Goal: Find specific page/section: Find specific page/section

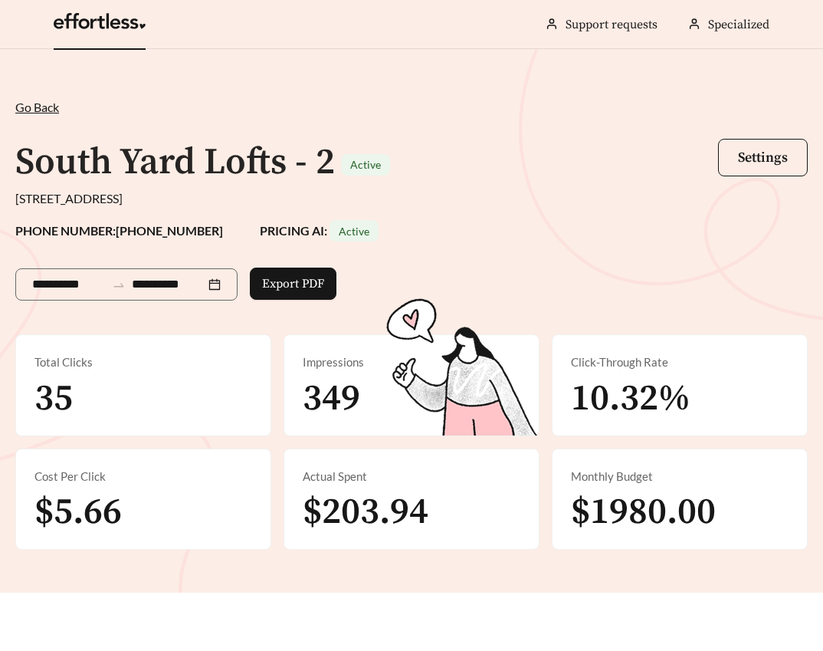
click at [134, 23] on link at bounding box center [100, 25] width 92 height 15
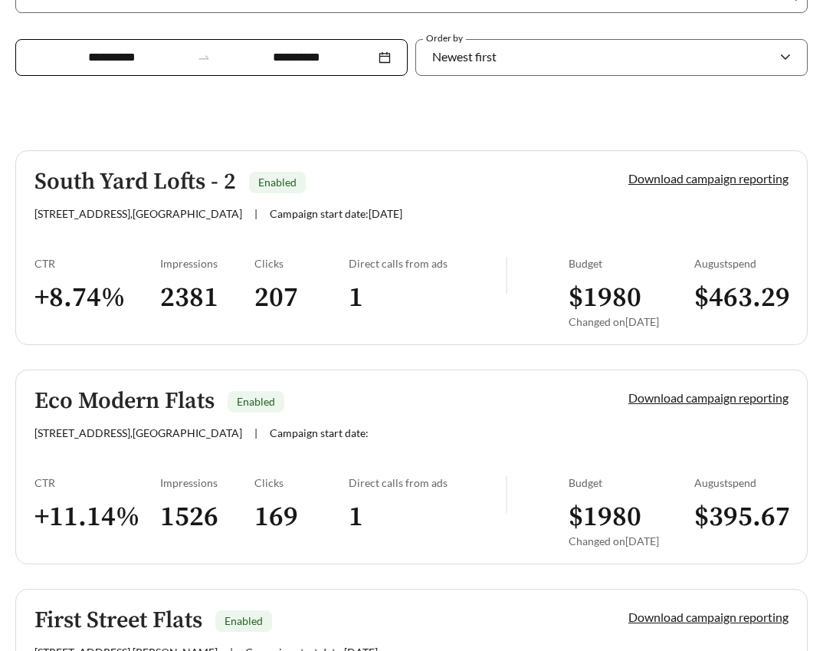
scroll to position [391, 0]
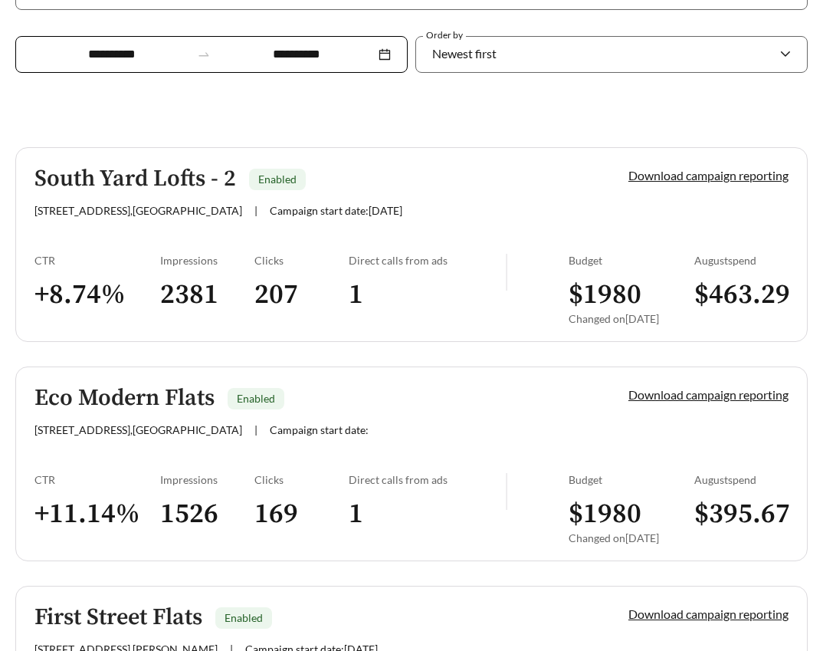
click at [532, 241] on link "South Yard Lofts - 2 Enabled [STREET_ADDRESS] | Campaign start date: [DATE] Dow…" at bounding box center [411, 244] width 793 height 195
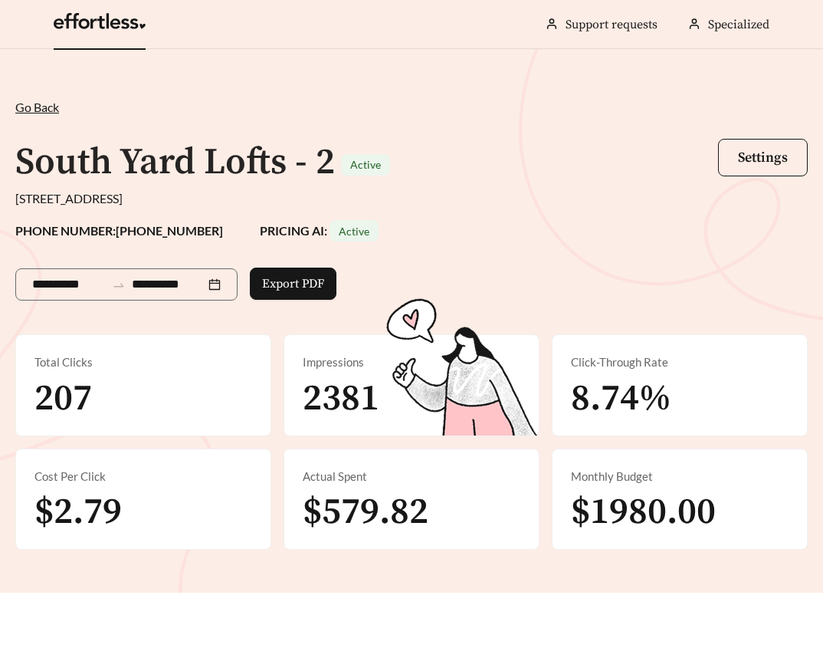
click at [141, 18] on link at bounding box center [100, 25] width 92 height 15
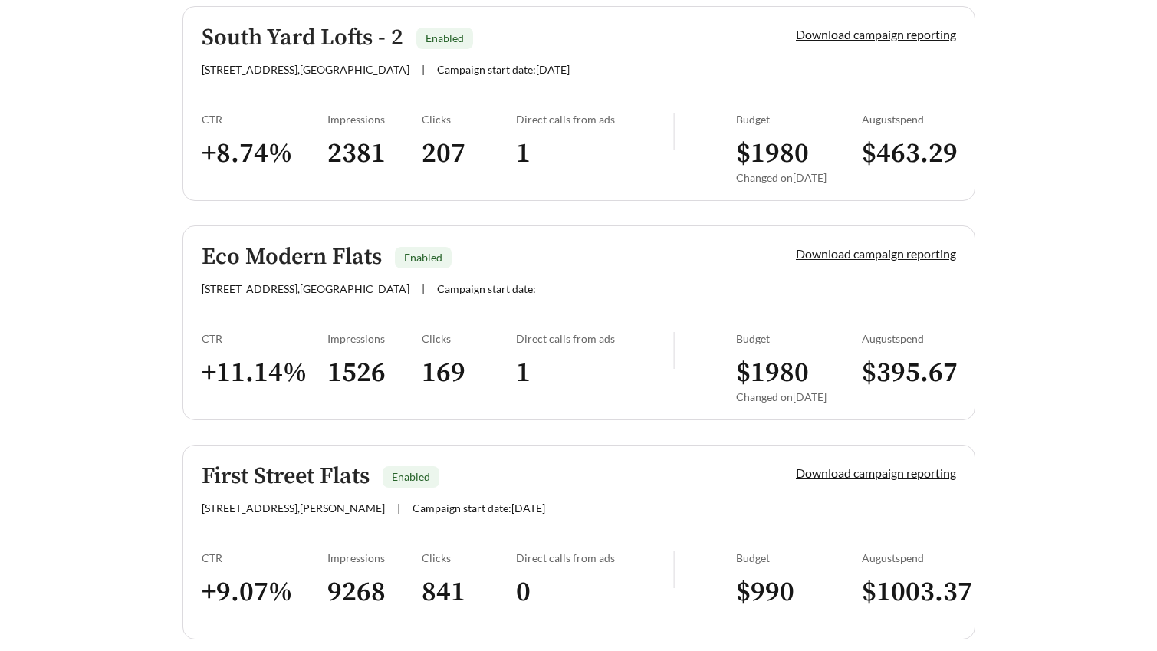
scroll to position [531, 0]
